Goal: Task Accomplishment & Management: Use online tool/utility

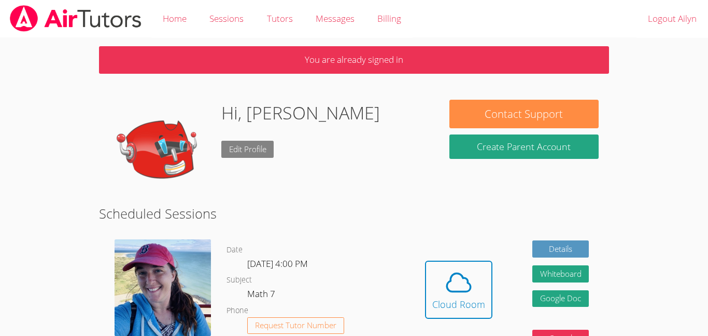
click at [232, 155] on link "Edit Profile" at bounding box center [247, 149] width 53 height 17
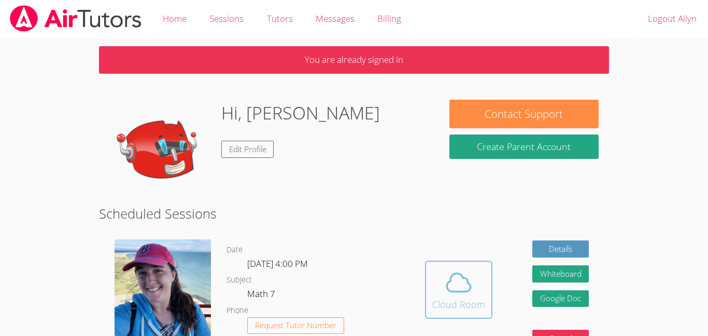
click at [438, 282] on span at bounding box center [459, 282] width 53 height 29
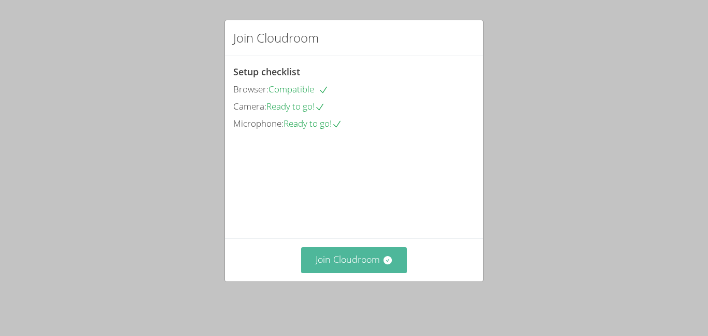
click at [315, 270] on button "Join Cloudroom" at bounding box center [354, 259] width 106 height 25
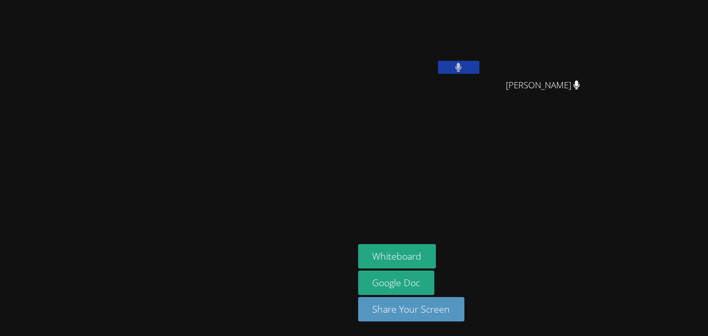
click at [255, 191] on video at bounding box center [177, 147] width 156 height 194
click at [480, 70] on button at bounding box center [458, 67] width 41 height 13
click at [152, 188] on video at bounding box center [177, 147] width 156 height 194
click at [153, 187] on video at bounding box center [177, 147] width 156 height 194
click at [156, 189] on video at bounding box center [177, 147] width 156 height 194
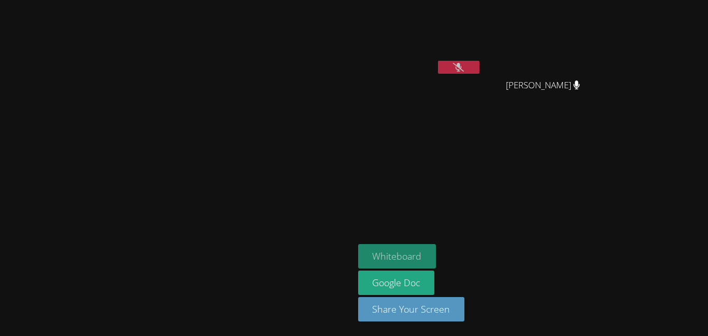
click at [437, 257] on button "Whiteboard" at bounding box center [397, 256] width 78 height 24
click at [464, 71] on icon at bounding box center [458, 67] width 11 height 9
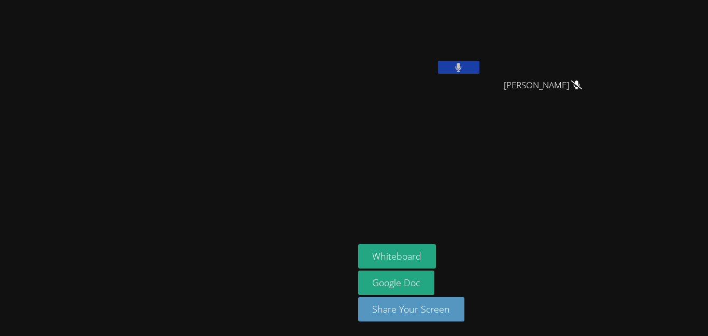
click at [480, 67] on button at bounding box center [458, 67] width 41 height 13
click at [614, 149] on aside "Ailyn Regalado Maddison Cabrera Amador Maddison Cabrera Amador Whiteboard Googl…" at bounding box center [483, 168] width 259 height 336
click at [464, 67] on icon at bounding box center [458, 67] width 11 height 9
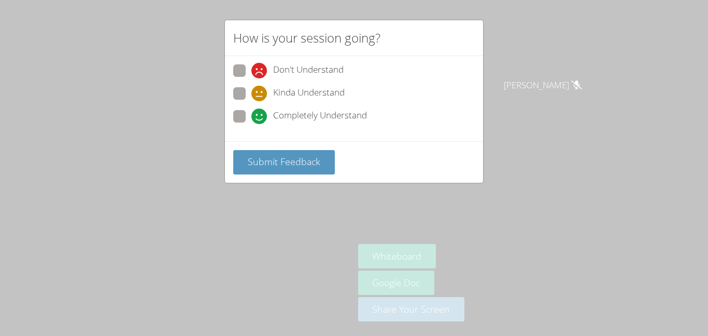
click at [252, 101] on span at bounding box center [252, 101] width 0 height 0
click at [252, 95] on input "Kinda Understand" at bounding box center [256, 91] width 9 height 9
radio input "true"
click at [281, 162] on span "Submit Feedback" at bounding box center [284, 161] width 73 height 12
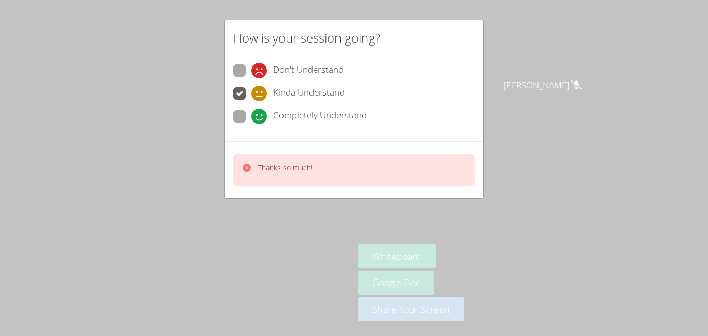
click at [499, 215] on div "How is your session going? Don't Understand Kinda Understand Completely Underst…" at bounding box center [354, 168] width 708 height 336
